Goal: Information Seeking & Learning: Learn about a topic

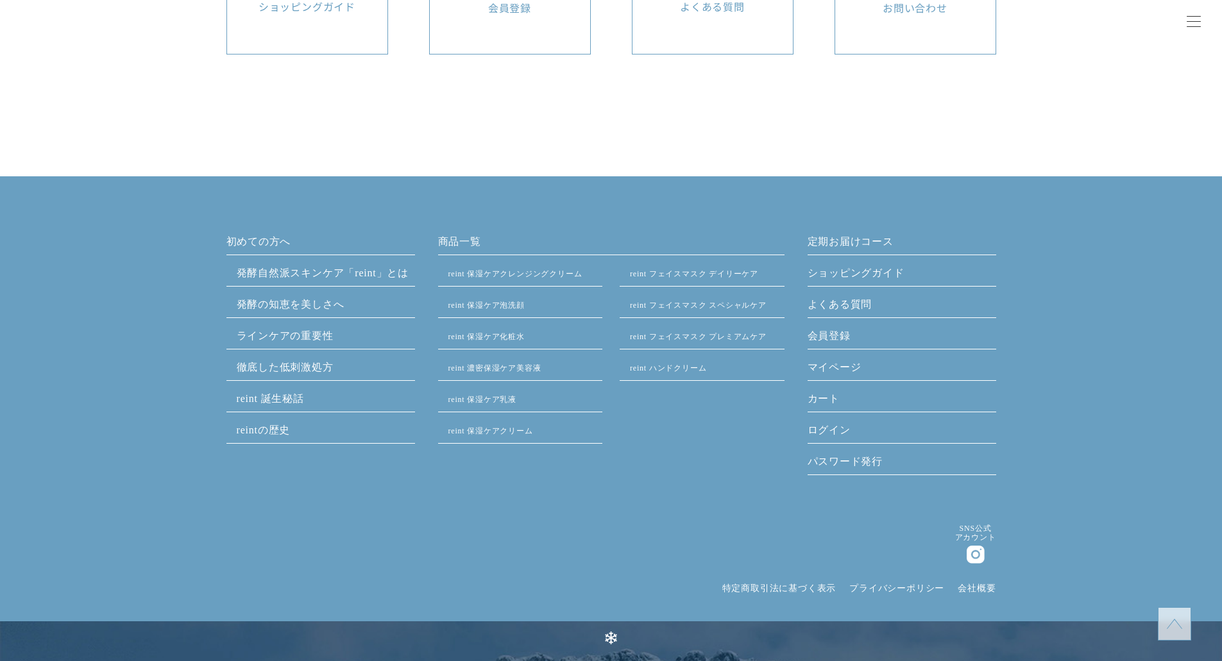
scroll to position [6285, 0]
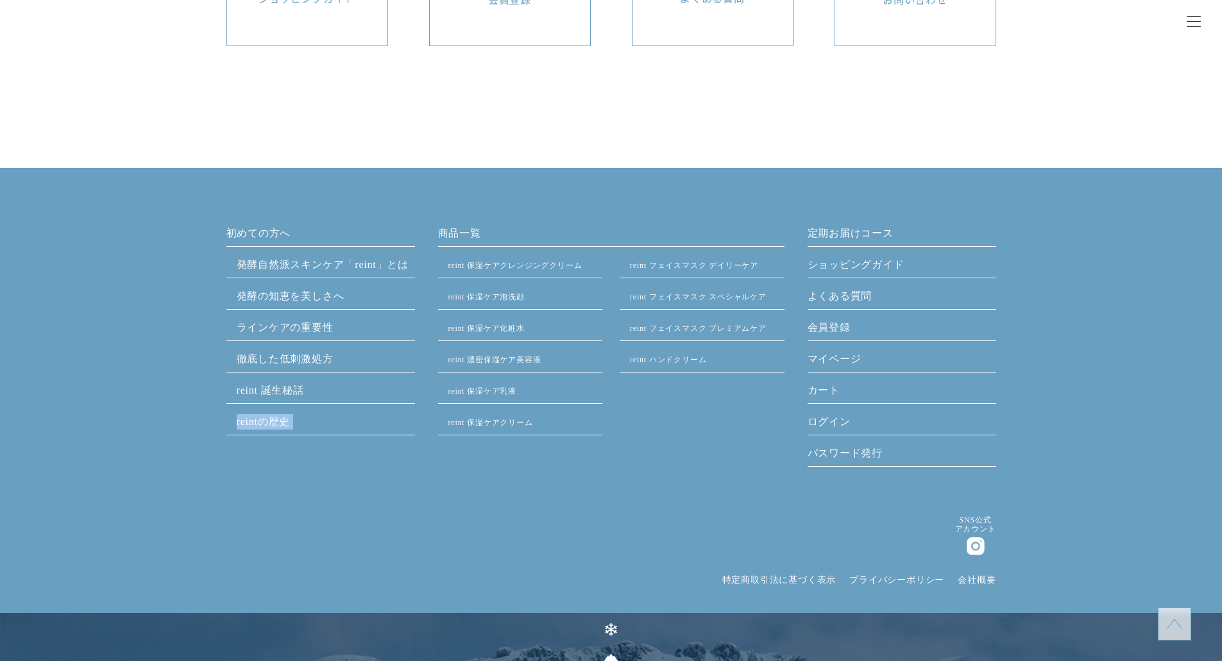
drag, startPoint x: 184, startPoint y: 469, endPoint x: 439, endPoint y: 180, distance: 385.3
click at [439, 180] on div "初めての方へ 発酵⾃然派スキンケア「reint」とは 発酵の[PERSON_NAME]を美しさへ ラインケアの重要性 徹底した低刺激処方 reint 誕生秘話…" at bounding box center [611, 473] width 1222 height 611
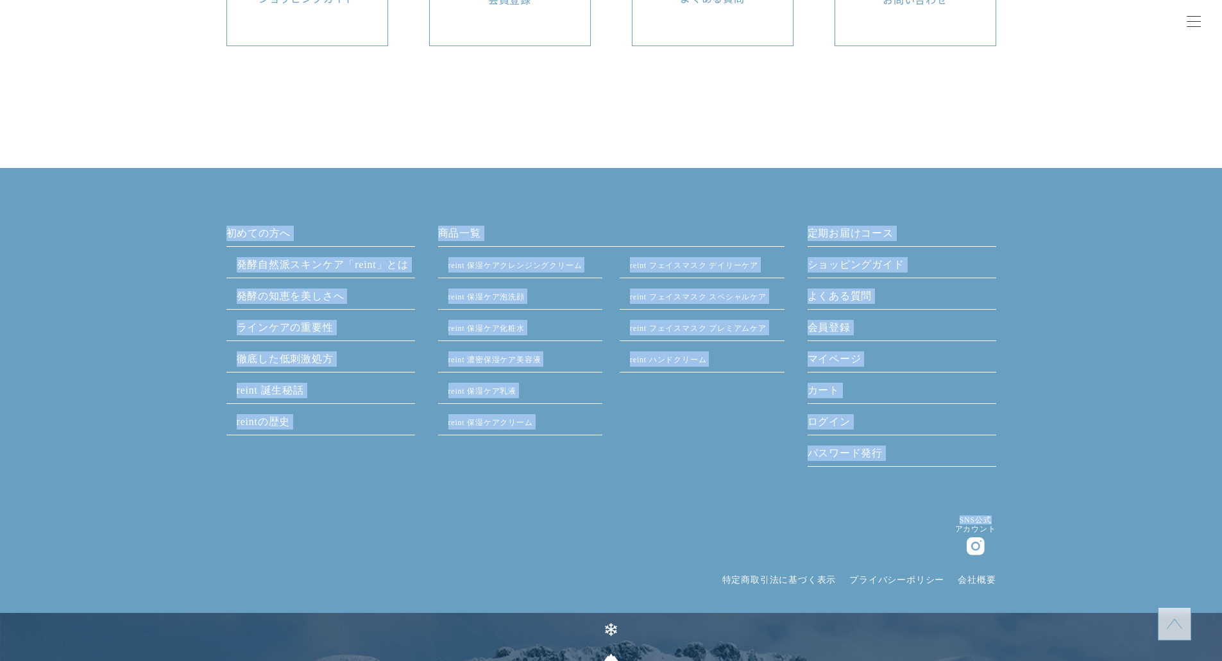
drag, startPoint x: 156, startPoint y: 102, endPoint x: 1127, endPoint y: 502, distance: 1050.0
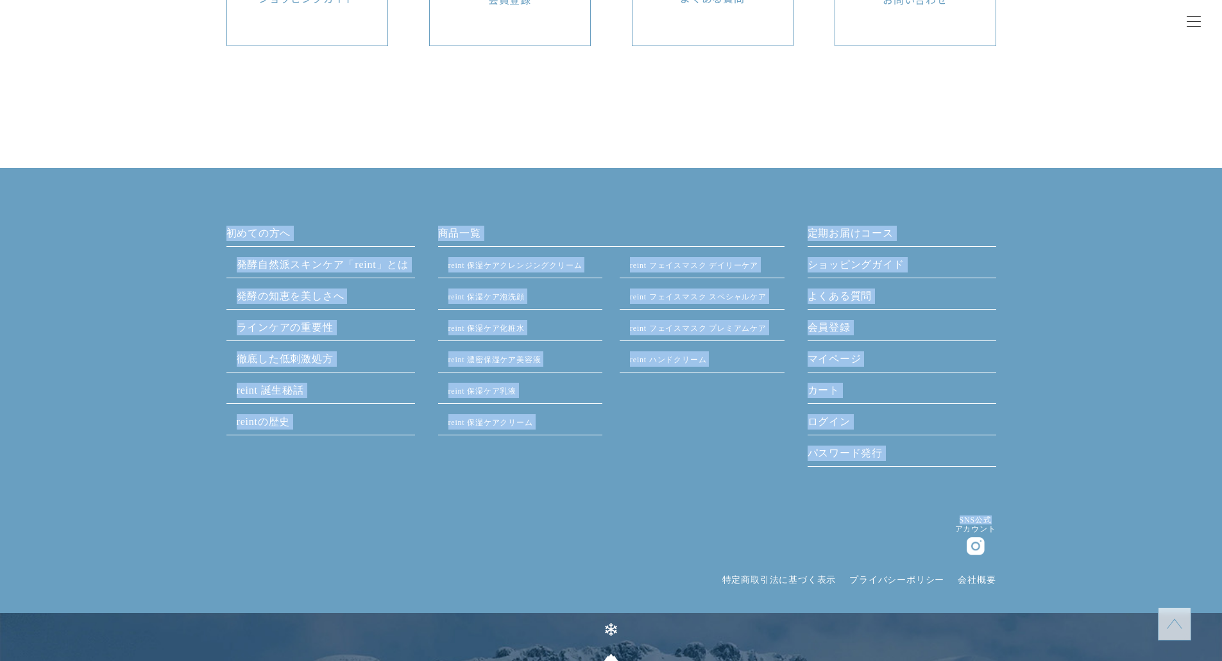
click at [255, 197] on div "初めての方へ 発酵⾃然派スキンケア「reint」とは 発酵の[PERSON_NAME]を美しさへ ラインケアの重要性 徹底した低刺激処方 reint 誕生秘話…" at bounding box center [611, 473] width 1222 height 611
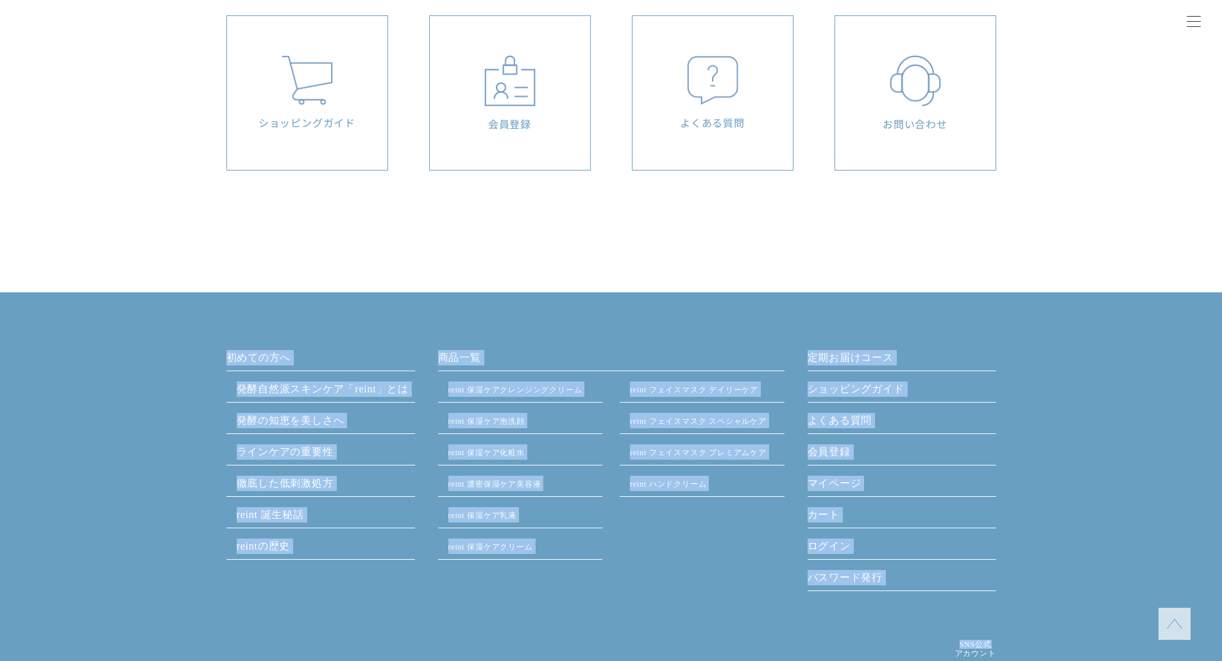
scroll to position [5900, 0]
